Goal: Navigation & Orientation: Go to known website

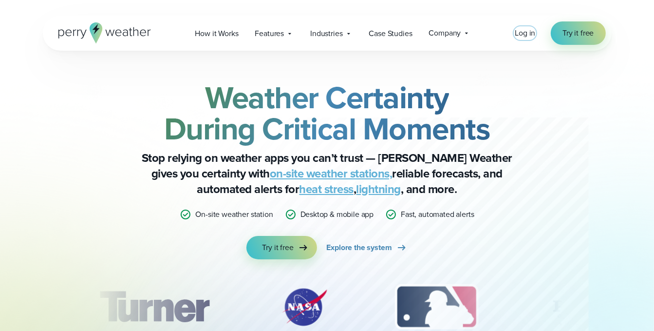
click at [525, 34] on span "Log in" at bounding box center [525, 32] width 20 height 11
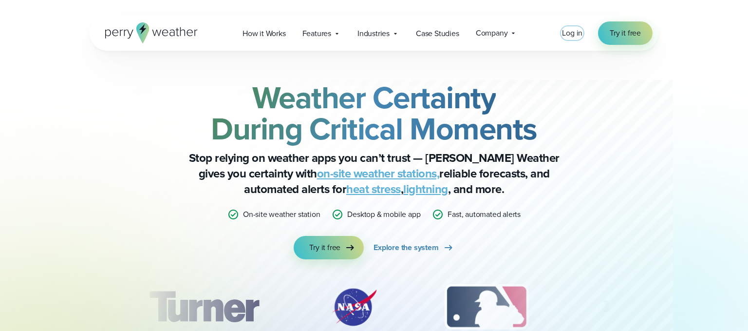
click at [572, 37] on span "Log in" at bounding box center [572, 32] width 20 height 11
